Goal: Task Accomplishment & Management: Complete application form

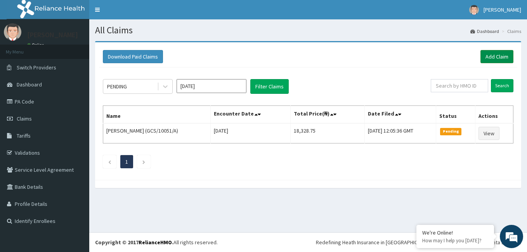
click at [495, 50] on link "Add Claim" at bounding box center [497, 56] width 33 height 13
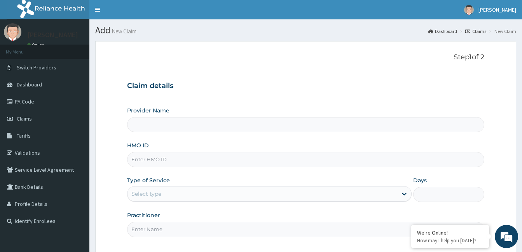
click at [226, 161] on input "HMO ID" at bounding box center [305, 159] width 357 height 15
type input "[GEOGRAPHIC_DATA] and [GEOGRAPHIC_DATA]"
type input "EGV/10004/A"
click at [170, 199] on div "Select type" at bounding box center [262, 194] width 270 height 12
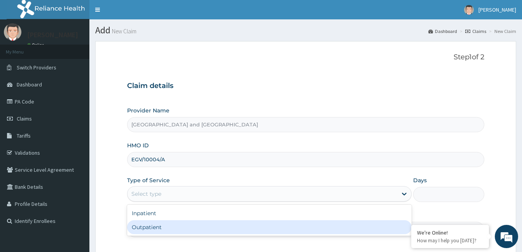
click at [151, 228] on div "Outpatient" at bounding box center [269, 228] width 284 height 14
type input "1"
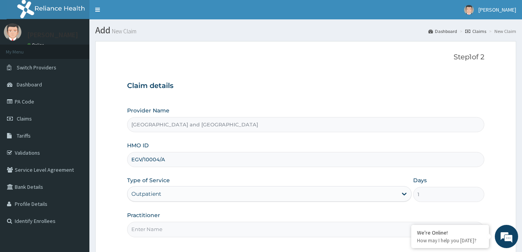
click at [239, 229] on input "Practitioner" at bounding box center [305, 229] width 357 height 15
type input "Dr Opeyemi"
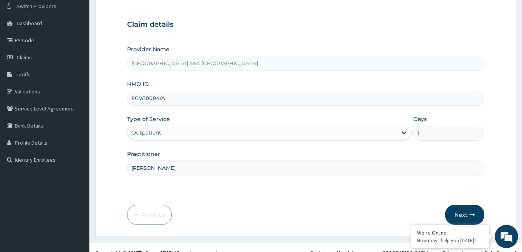
scroll to position [72, 0]
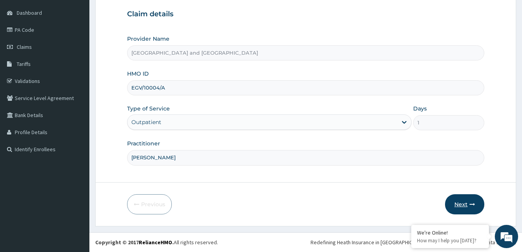
click at [466, 203] on button "Next" at bounding box center [464, 205] width 39 height 20
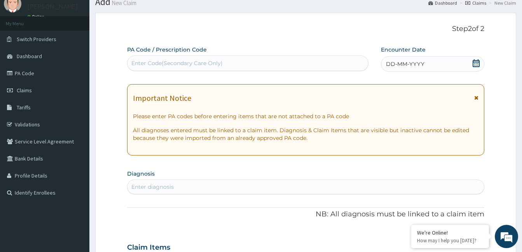
scroll to position [0, 0]
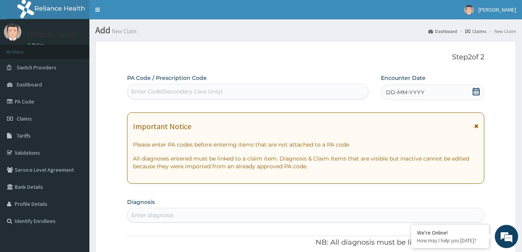
click at [477, 93] on icon at bounding box center [476, 92] width 8 height 8
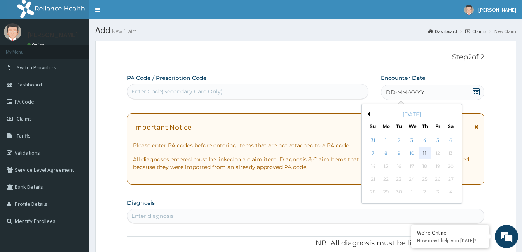
click at [424, 155] on div "11" at bounding box center [425, 154] width 12 height 12
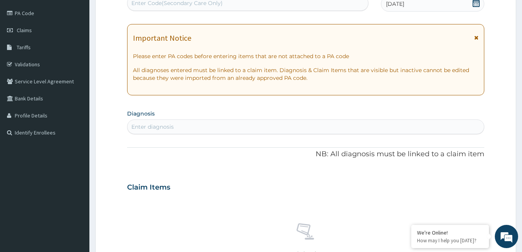
scroll to position [90, 0]
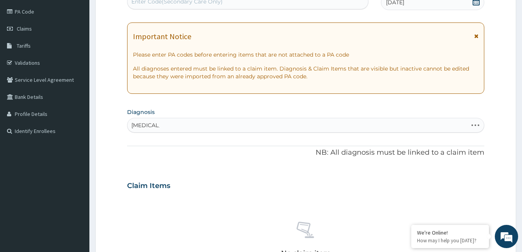
type input "MALARIA F"
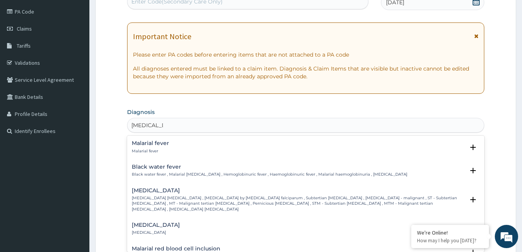
click at [145, 153] on p "Malarial fever" at bounding box center [150, 151] width 37 height 5
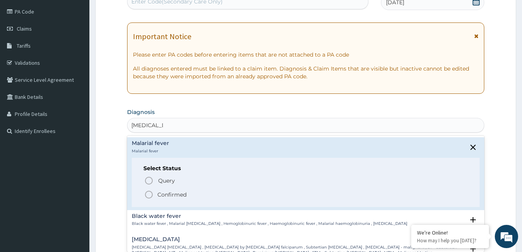
click at [151, 196] on icon "status option filled" at bounding box center [148, 194] width 9 height 9
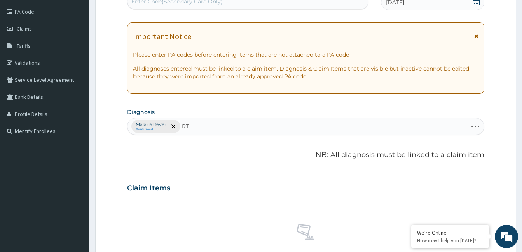
type input "RTI"
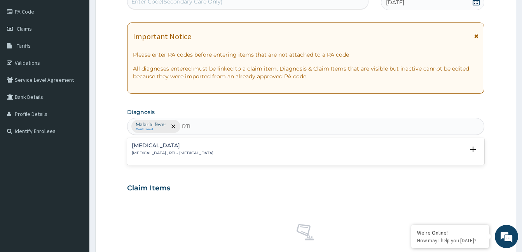
click at [158, 146] on h4 "Respiratory tract infection" at bounding box center [173, 146] width 82 height 6
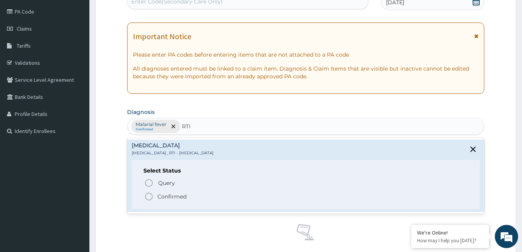
click at [151, 197] on icon "status option filled" at bounding box center [148, 196] width 9 height 9
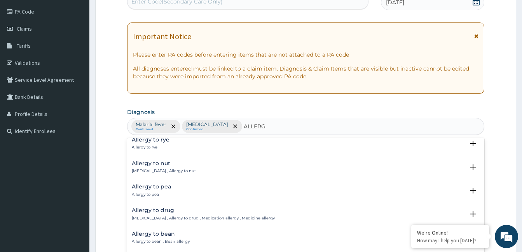
scroll to position [70, 0]
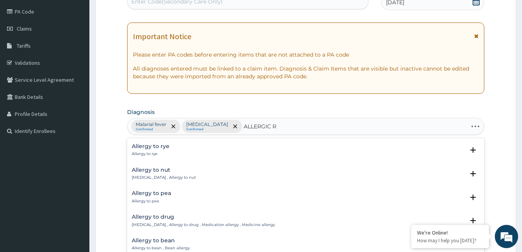
type input "ALLERGIC RH"
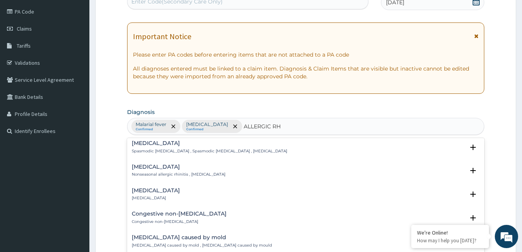
scroll to position [0, 0]
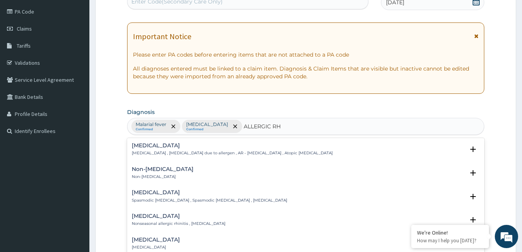
click at [256, 155] on p "Allergic rhinitis , Allergic rhinitis due to allergen , AR - Allergic rhinitis …" at bounding box center [232, 153] width 201 height 5
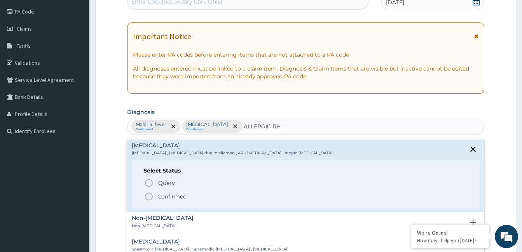
click at [171, 199] on p "Confirmed" at bounding box center [171, 197] width 29 height 8
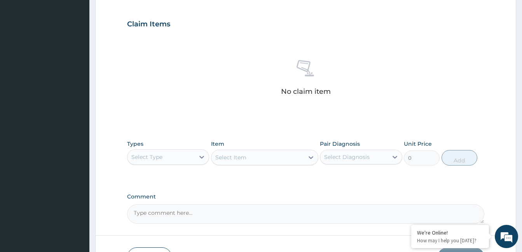
scroll to position [266, 0]
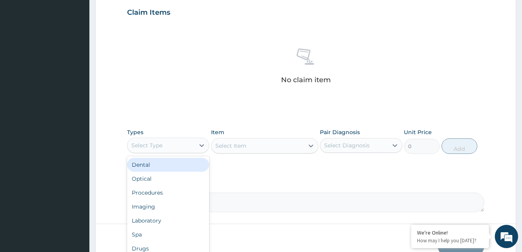
click at [172, 197] on div "Procedures" at bounding box center [168, 193] width 82 height 14
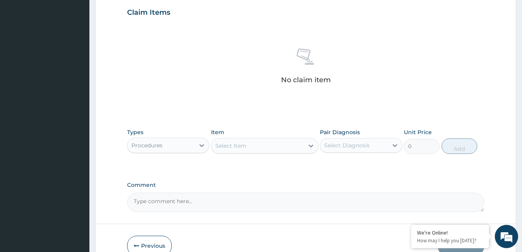
click at [272, 145] on div "Select Item" at bounding box center [257, 146] width 92 height 12
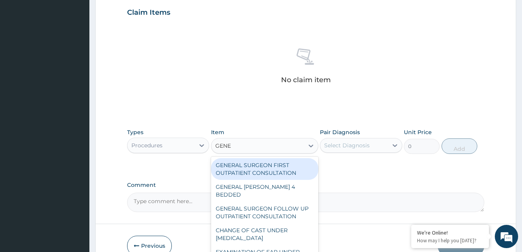
type input "GENER"
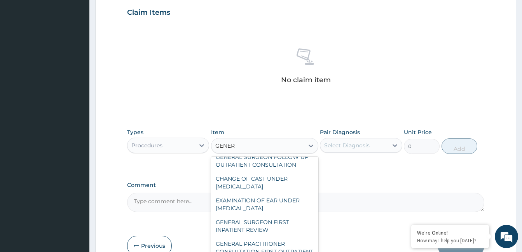
scroll to position [52, 0]
click at [271, 242] on div "GENERAL PRACTITIONER CONSULTATION FIRST OUTPATIENT CONSULTATION" at bounding box center [264, 252] width 107 height 30
type input "3547.5"
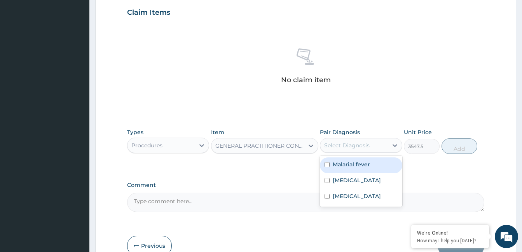
click at [353, 165] on label "Malarial fever" at bounding box center [350, 165] width 37 height 8
checkbox input "true"
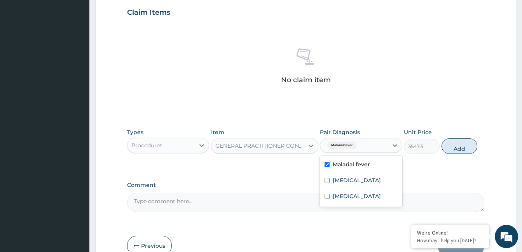
click at [352, 184] on label "Respiratory tract infection" at bounding box center [356, 181] width 48 height 8
checkbox input "true"
click at [353, 200] on label "Allergic rhinitis" at bounding box center [356, 197] width 48 height 8
checkbox input "true"
click at [449, 150] on button "Add" at bounding box center [459, 147] width 36 height 16
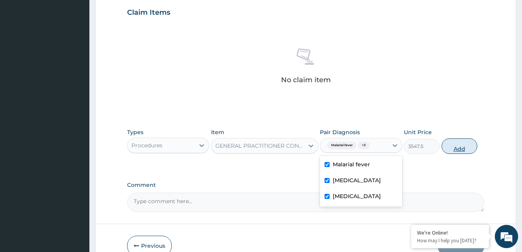
type input "0"
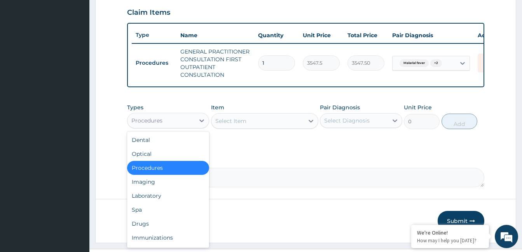
click at [167, 202] on div "Laboratory" at bounding box center [168, 196] width 82 height 14
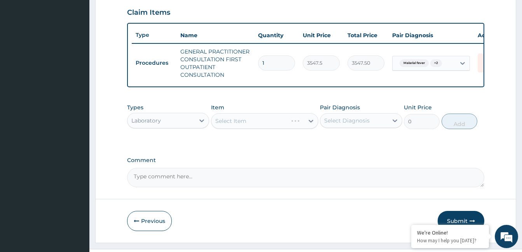
click at [251, 125] on div "Select Item" at bounding box center [264, 121] width 107 height 16
click at [261, 124] on div "Select Item" at bounding box center [257, 121] width 92 height 12
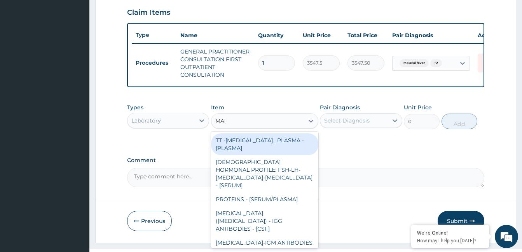
type input "MALA"
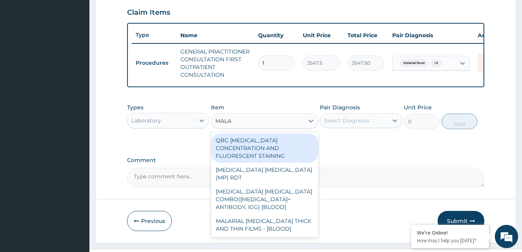
click at [266, 216] on div "MALARIAL PARASITE THICK AND THIN FILMS - [BLOOD]" at bounding box center [264, 225] width 107 height 22
type input "1612.5"
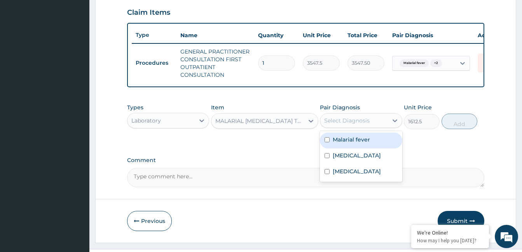
click at [358, 143] on label "Malarial fever" at bounding box center [350, 140] width 37 height 8
checkbox input "true"
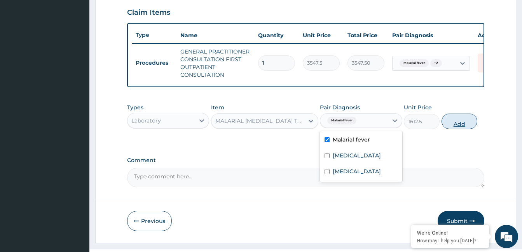
click at [468, 126] on button "Add" at bounding box center [459, 122] width 36 height 16
type input "0"
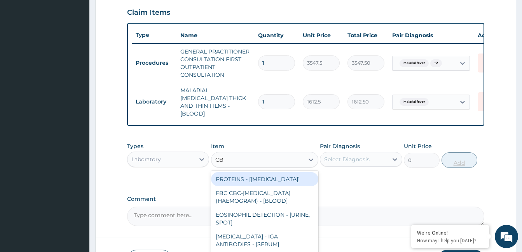
type input "CBC"
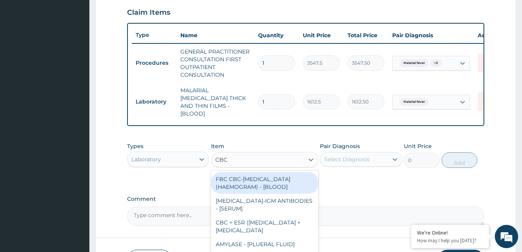
click at [266, 183] on div "FBC CBC-COMPLETE BLOOD COUNT (HAEMOGRAM) - [BLOOD]" at bounding box center [264, 183] width 107 height 22
type input "4300"
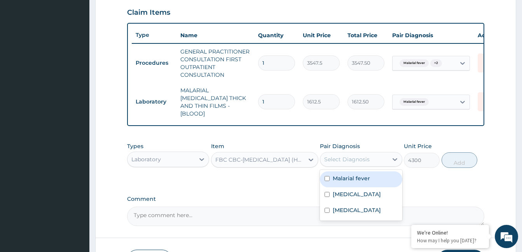
click at [354, 198] on label "Respiratory tract infection" at bounding box center [356, 195] width 48 height 8
checkbox input "true"
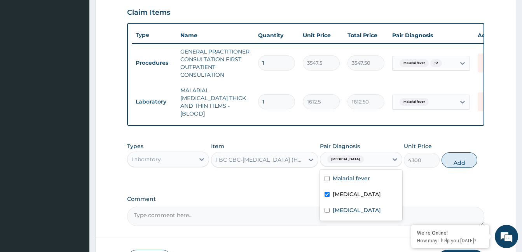
click at [353, 219] on div "Allergic rhinitis" at bounding box center [361, 212] width 82 height 16
checkbox input "true"
click at [472, 165] on button "Add" at bounding box center [459, 161] width 36 height 16
type input "0"
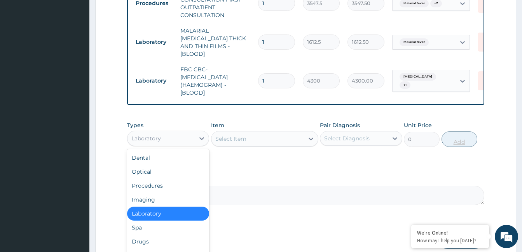
scroll to position [26, 0]
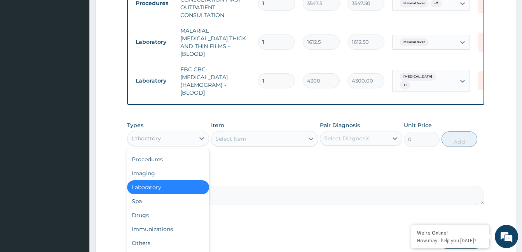
click at [148, 217] on div "Drugs" at bounding box center [168, 216] width 82 height 14
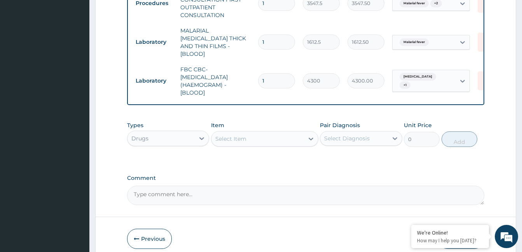
click at [254, 135] on div "Select Item" at bounding box center [257, 139] width 92 height 12
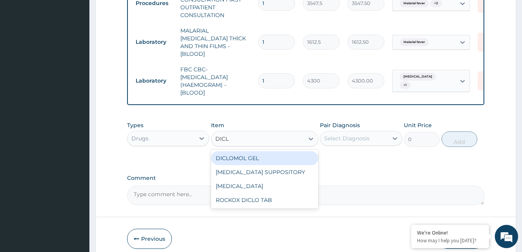
type input "DICLO"
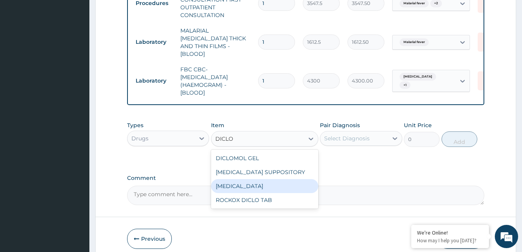
click at [244, 186] on div "DICLOFENAC" at bounding box center [264, 186] width 107 height 14
type input "591.25"
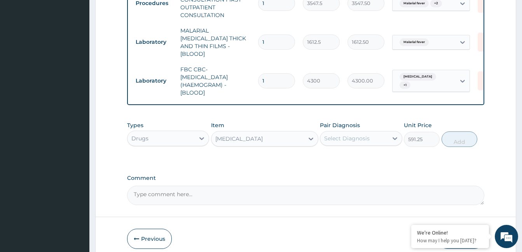
click at [369, 154] on div "Types Drugs Item option DICLOFENAC, selected. Select is focused ,type to refine…" at bounding box center [305, 140] width 357 height 45
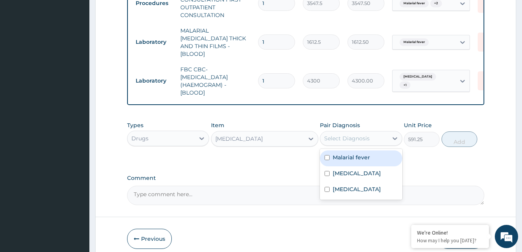
click at [357, 160] on div "Malarial fever" at bounding box center [361, 159] width 82 height 16
checkbox input "true"
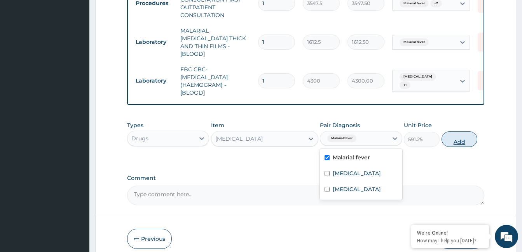
click at [464, 139] on button "Add" at bounding box center [459, 140] width 36 height 16
type input "0"
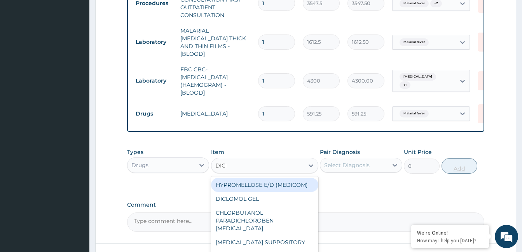
type input "DICLO"
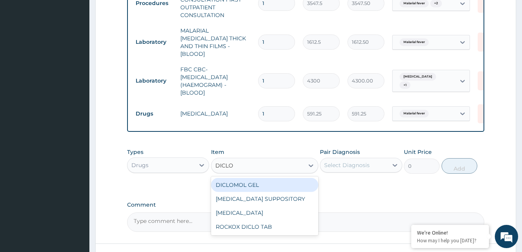
click at [271, 228] on div "ROCKOX DICLO TAB" at bounding box center [264, 227] width 107 height 14
type input "82.7750015258789"
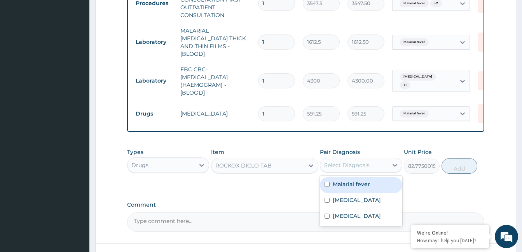
click at [359, 200] on label "Respiratory tract infection" at bounding box center [356, 201] width 48 height 8
checkbox input "true"
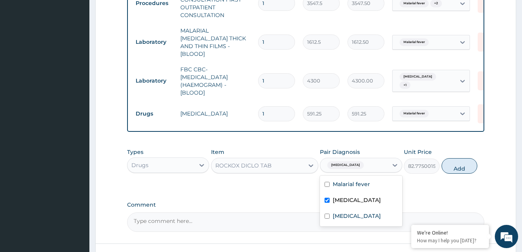
click at [358, 181] on label "Malarial fever" at bounding box center [350, 185] width 37 height 8
checkbox input "true"
click at [354, 204] on label "Respiratory tract infection" at bounding box center [356, 201] width 48 height 8
checkbox input "false"
click at [463, 166] on button "Add" at bounding box center [459, 166] width 36 height 16
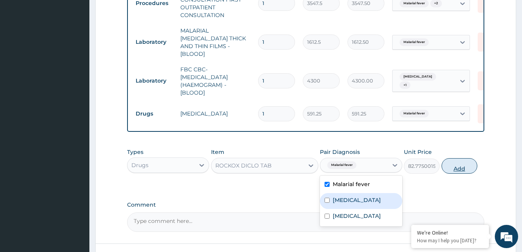
type input "0"
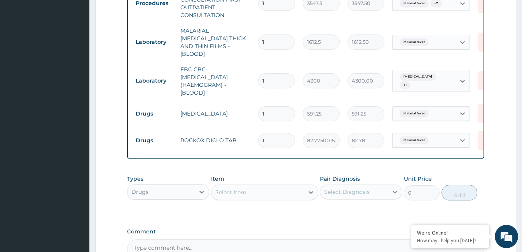
type input "10"
type input "827.75"
type input "10"
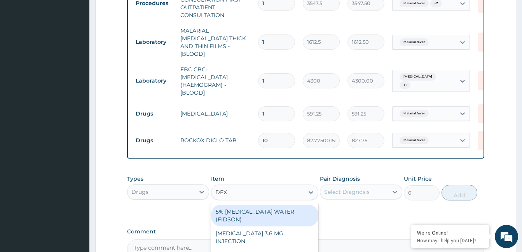
type input "DEXA"
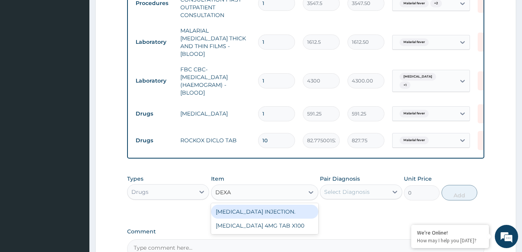
click at [283, 209] on div "DEXAMETHASONE INJECTION." at bounding box center [264, 212] width 107 height 14
type input "591.25"
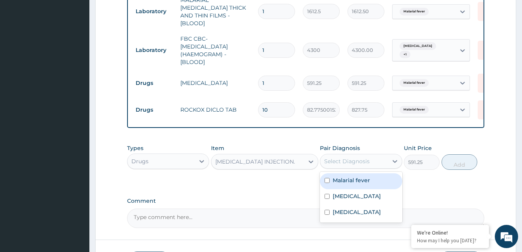
scroll to position [361, 0]
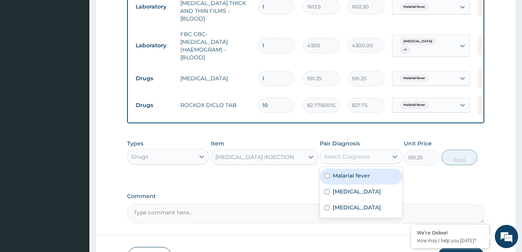
click at [361, 212] on label "Allergic rhinitis" at bounding box center [356, 208] width 48 height 8
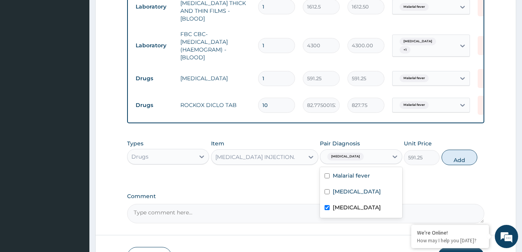
checkbox input "true"
click at [369, 195] on label "Respiratory tract infection" at bounding box center [356, 192] width 48 height 8
checkbox input "true"
click at [457, 153] on button "Add" at bounding box center [459, 158] width 36 height 16
type input "0"
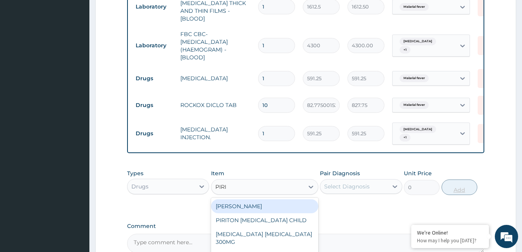
type input "PIRIT"
click at [270, 200] on div "PIRITON TAB EVANS" at bounding box center [264, 207] width 107 height 14
type input "23.64999961853027"
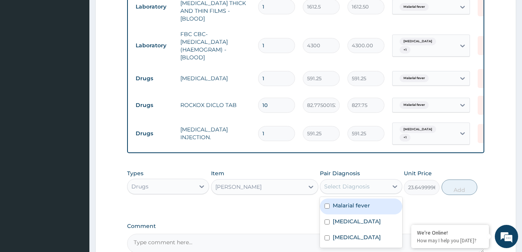
click at [365, 239] on label "Allergic rhinitis" at bounding box center [356, 238] width 48 height 8
checkbox input "true"
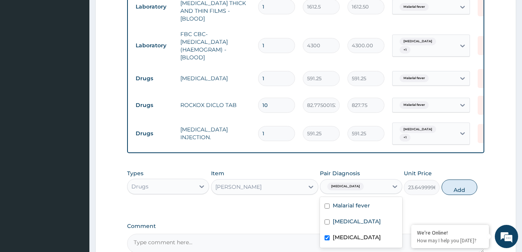
click at [366, 221] on label "Respiratory tract infection" at bounding box center [356, 222] width 48 height 8
checkbox input "true"
click at [462, 183] on button "Add" at bounding box center [459, 188] width 36 height 16
type input "0"
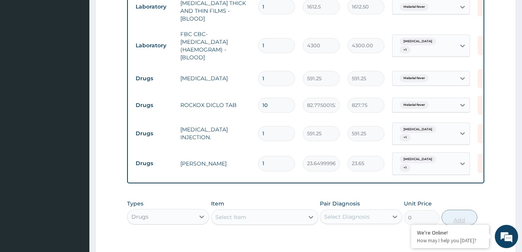
type input "10"
type input "236.50"
type input "10"
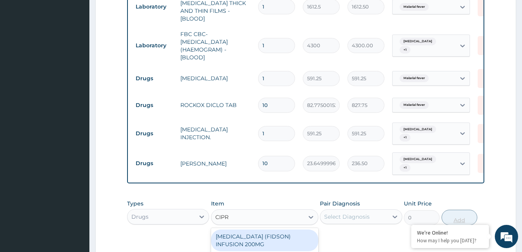
type input "CIPRO"
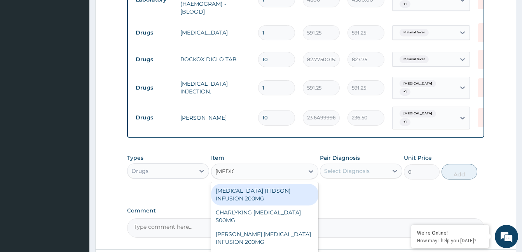
scroll to position [417, 0]
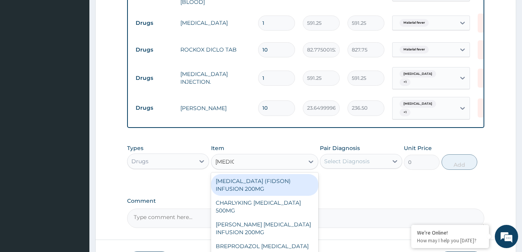
click at [283, 198] on div "CHARLYKING CIPROFLOXACIN 500MG" at bounding box center [264, 207] width 107 height 22
type input "177.375"
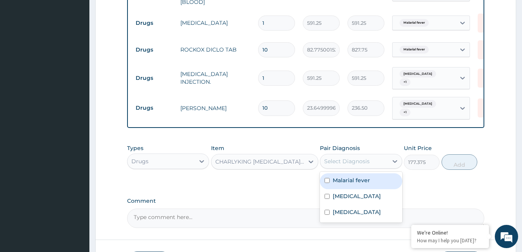
click at [355, 197] on label "Respiratory tract infection" at bounding box center [356, 197] width 48 height 8
checkbox input "true"
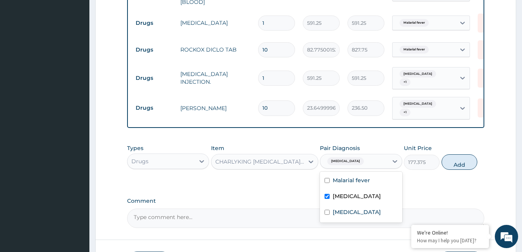
click at [364, 218] on div "Allergic rhinitis" at bounding box center [361, 213] width 82 height 16
checkbox input "true"
click at [463, 162] on button "Add" at bounding box center [459, 163] width 36 height 16
type input "0"
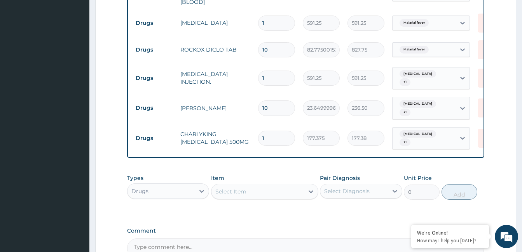
type input "10"
type input "1773.75"
type input "10"
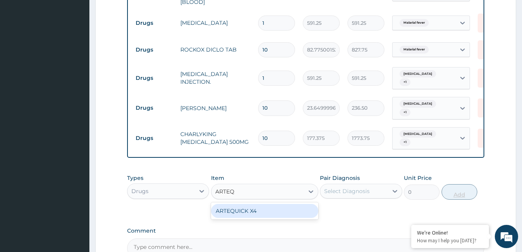
type input "ARTE"
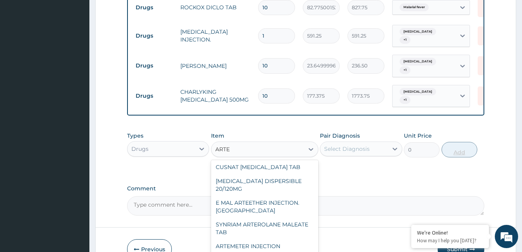
scroll to position [109, 0]
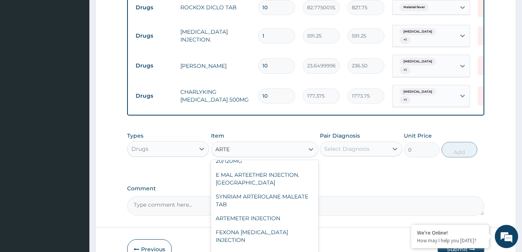
click at [270, 212] on div "ARTEMETER INJECTION" at bounding box center [264, 219] width 107 height 14
type input "946"
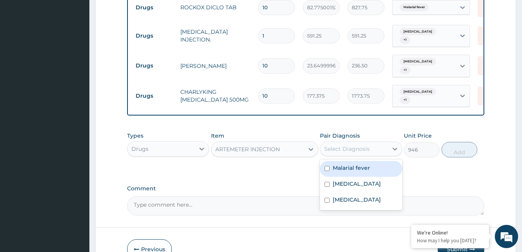
click at [352, 164] on label "Malarial fever" at bounding box center [350, 168] width 37 height 8
checkbox input "true"
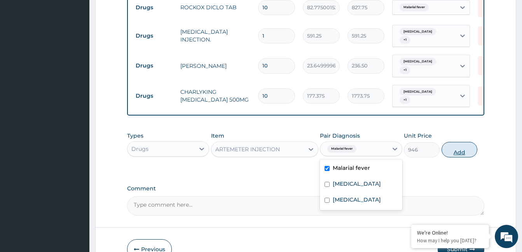
click at [459, 142] on button "Add" at bounding box center [459, 150] width 36 height 16
type input "0"
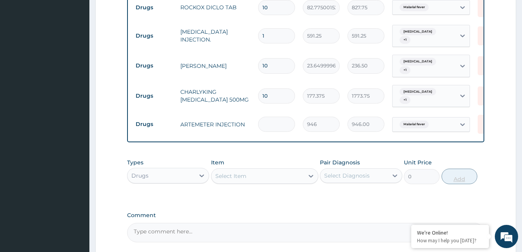
type input "0.00"
type input "6"
type input "5676.00"
type input "6"
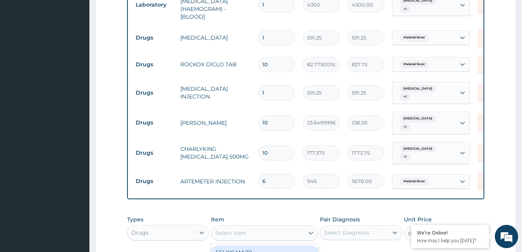
scroll to position [395, 0]
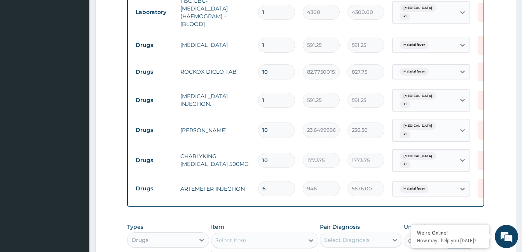
click at [283, 93] on input "1" at bounding box center [276, 100] width 37 height 15
type input "0.00"
type input "2"
type input "1182.50"
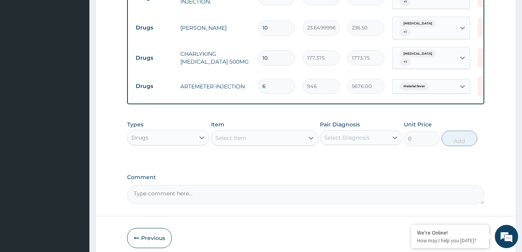
scroll to position [522, 0]
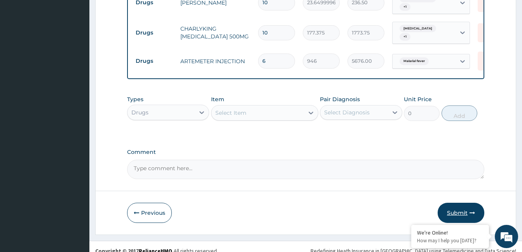
click at [460, 209] on button "Submit" at bounding box center [460, 213] width 47 height 20
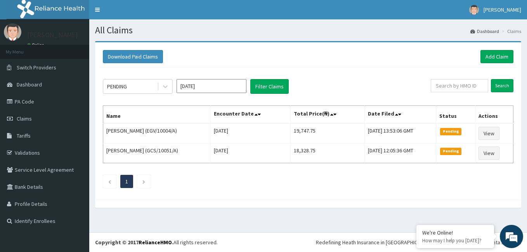
click at [298, 47] on div "Download Paid Claims Add Claim" at bounding box center [308, 56] width 419 height 21
